Goal: Transaction & Acquisition: Purchase product/service

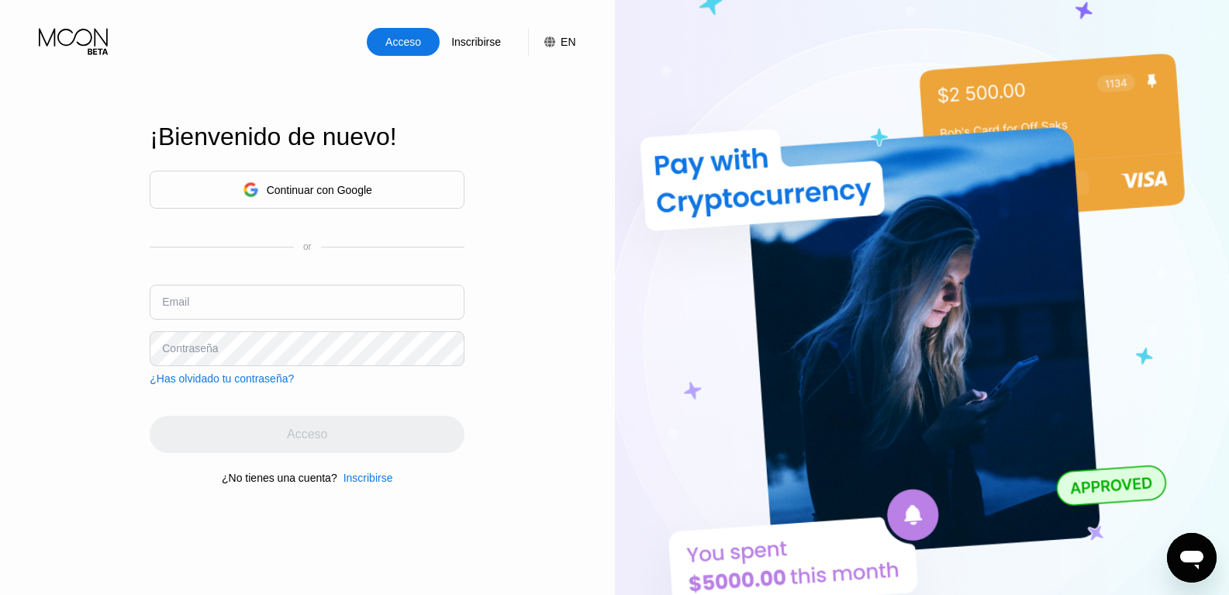
type input "[EMAIL_ADDRESS][DOMAIN_NAME]"
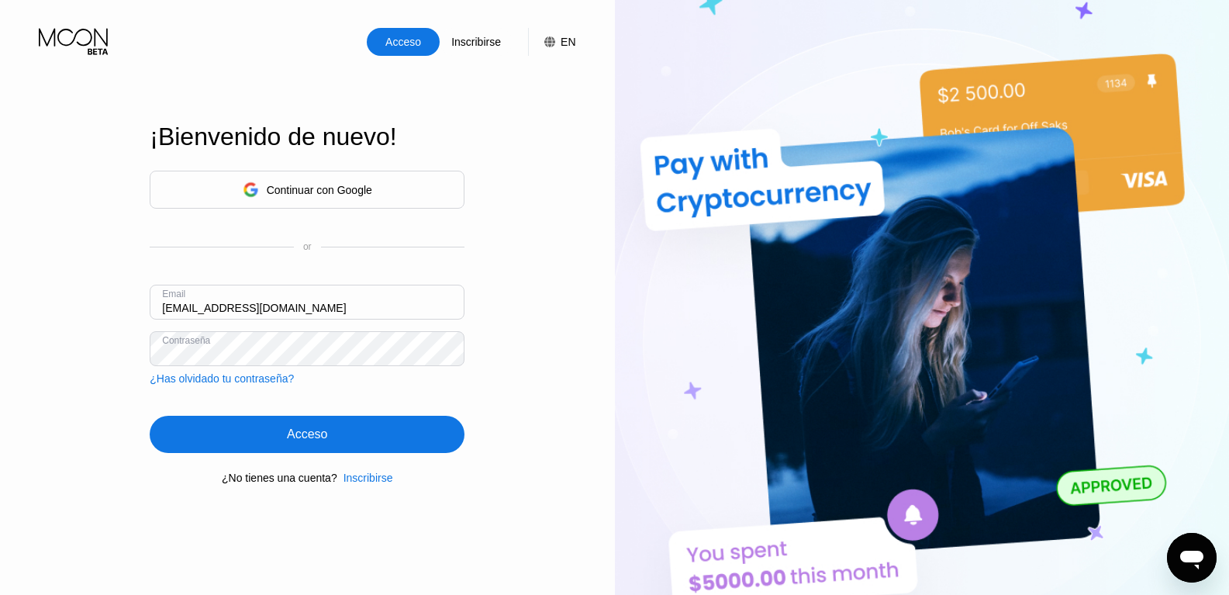
click at [206, 440] on div "Acceso" at bounding box center [307, 434] width 315 height 37
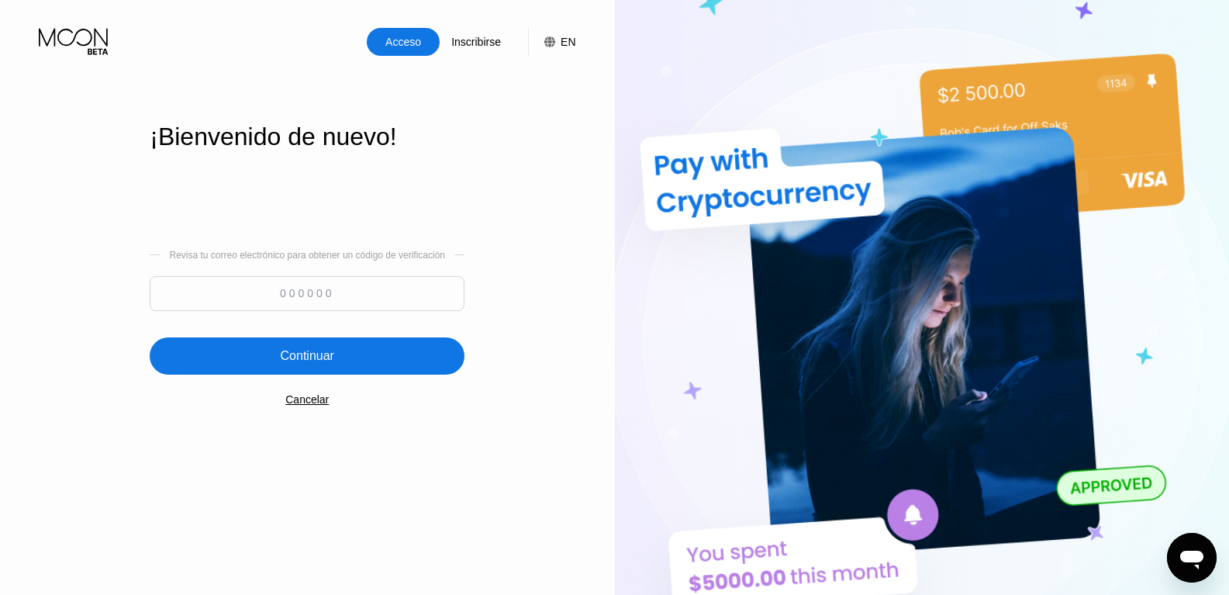
click at [319, 284] on input at bounding box center [307, 293] width 315 height 35
click at [312, 289] on input "1" at bounding box center [307, 293] width 315 height 35
type input "195257"
click at [442, 358] on div "Continuar" at bounding box center [307, 355] width 315 height 37
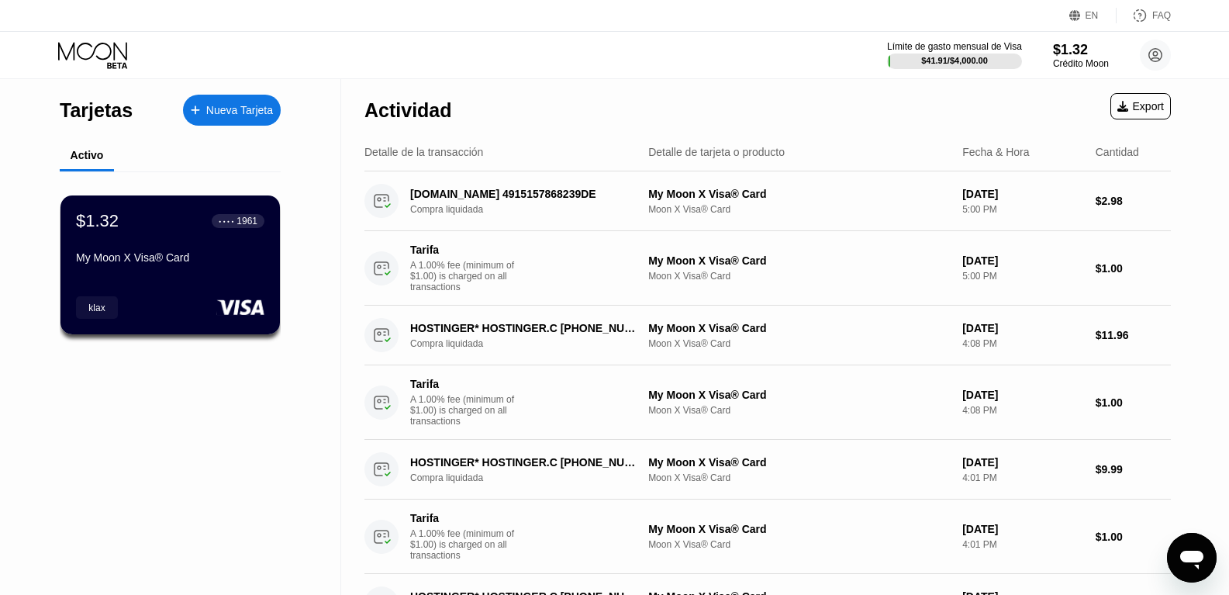
click at [1067, 59] on div "Crédito Moon" at bounding box center [1081, 63] width 56 height 11
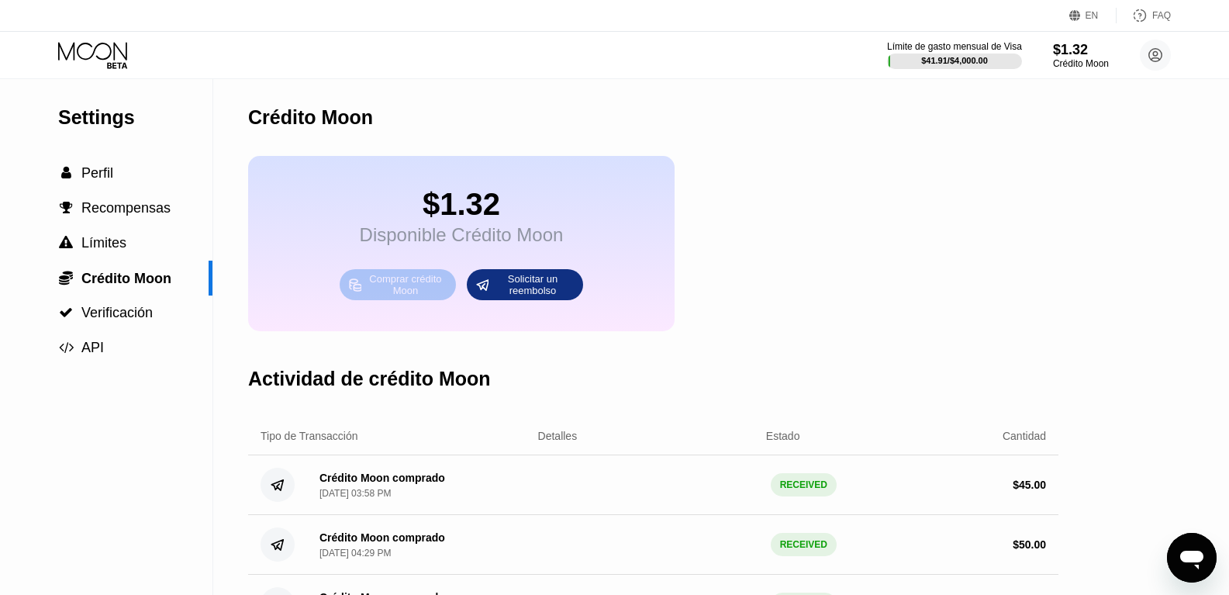
click at [415, 294] on div "Comprar crédito Moon" at bounding box center [405, 284] width 85 height 25
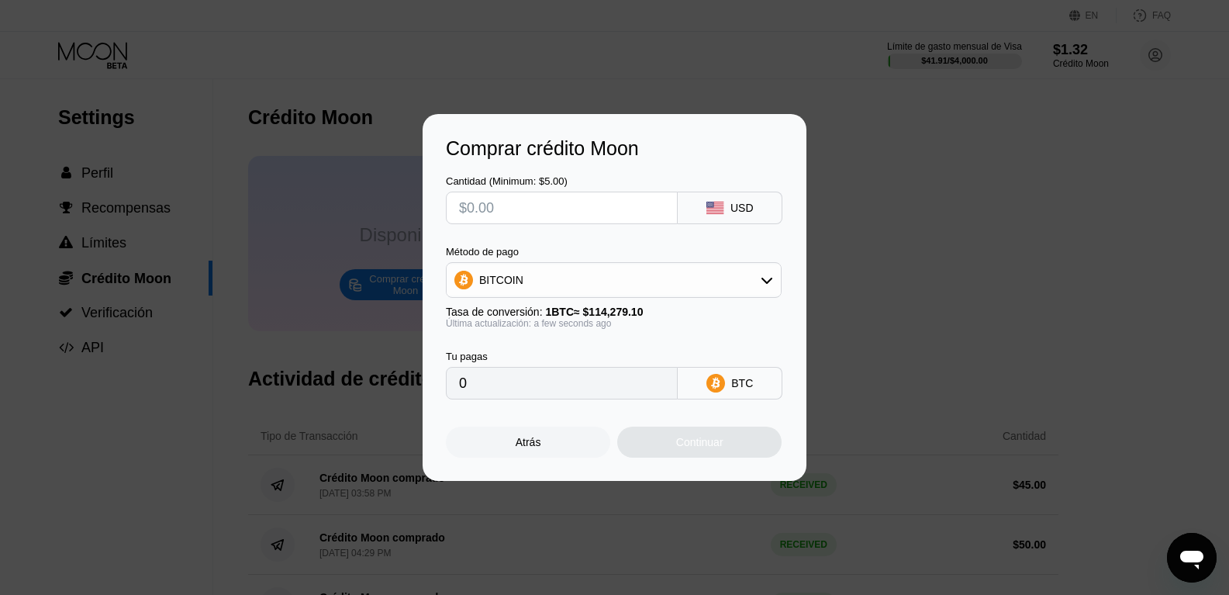
click at [544, 209] on input "text" at bounding box center [561, 207] width 205 height 31
click at [554, 275] on div "BITCOIN" at bounding box center [614, 279] width 334 height 31
click at [547, 357] on span "USDT on TRON" at bounding box center [522, 357] width 78 height 12
type input "0.00"
click at [537, 205] on input "text" at bounding box center [561, 207] width 205 height 31
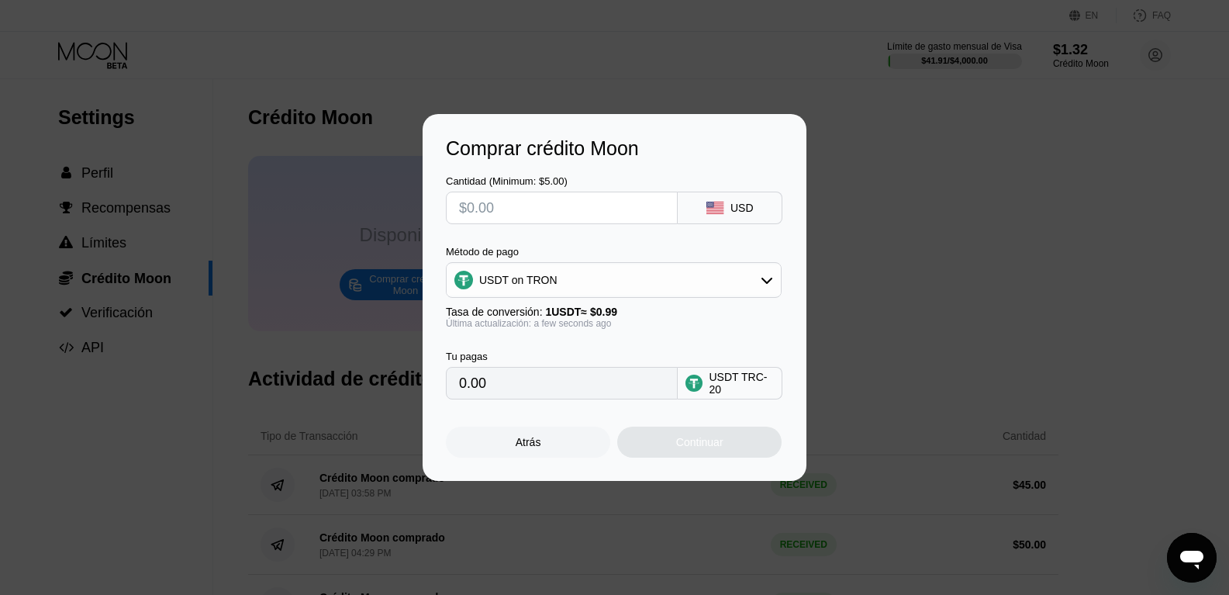
click at [530, 202] on input "text" at bounding box center [561, 207] width 205 height 31
click at [499, 199] on input "text" at bounding box center [561, 207] width 205 height 31
type input "$4"
type input "4.04"
type input "$48"
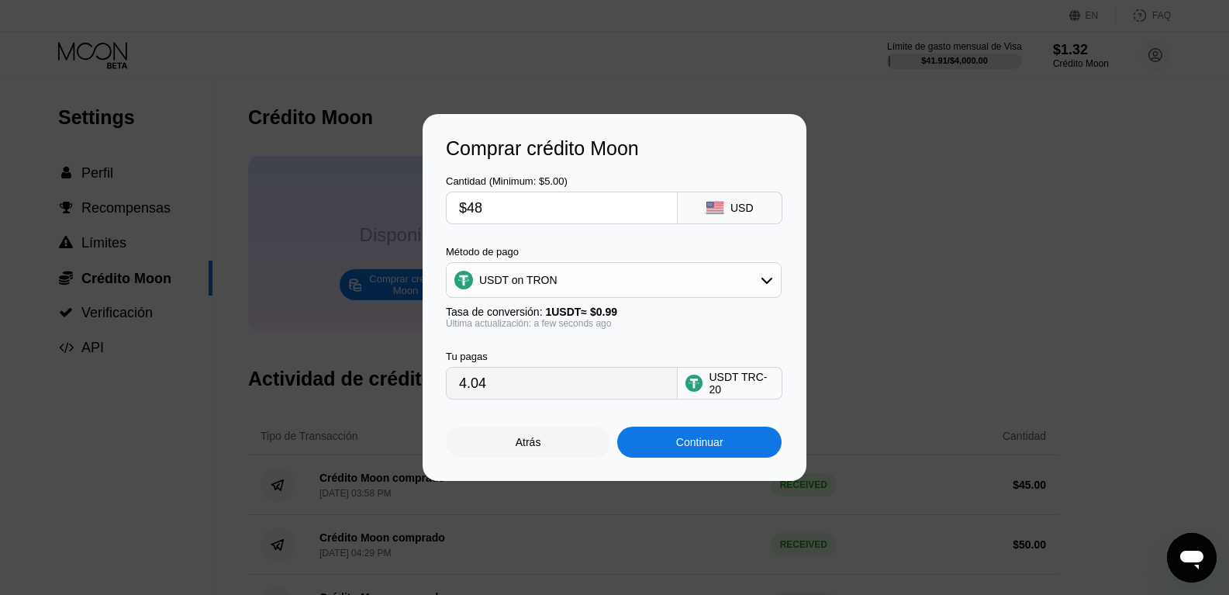
type input "48.48"
type input "$48"
click at [672, 446] on div "Continuar" at bounding box center [699, 442] width 164 height 31
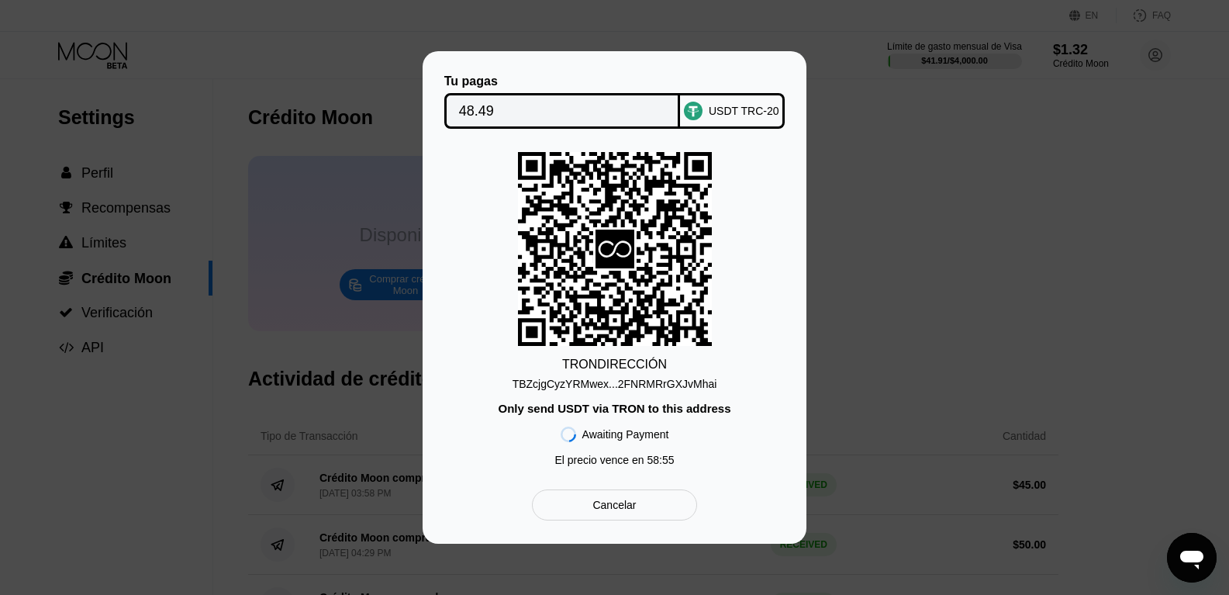
click at [625, 382] on div "TBZcjgCyzYRMwex...2FNRMRrGXJvMhai" at bounding box center [615, 384] width 205 height 12
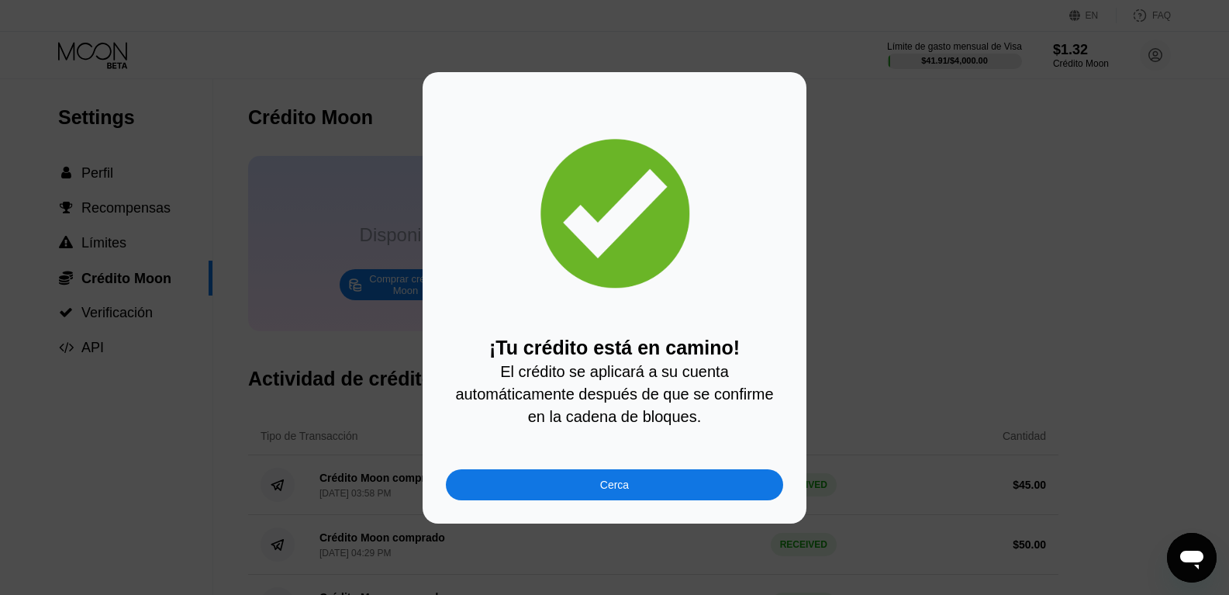
click at [613, 489] on div "Cerca" at bounding box center [614, 484] width 29 height 12
